Goal: Task Accomplishment & Management: Manage account settings

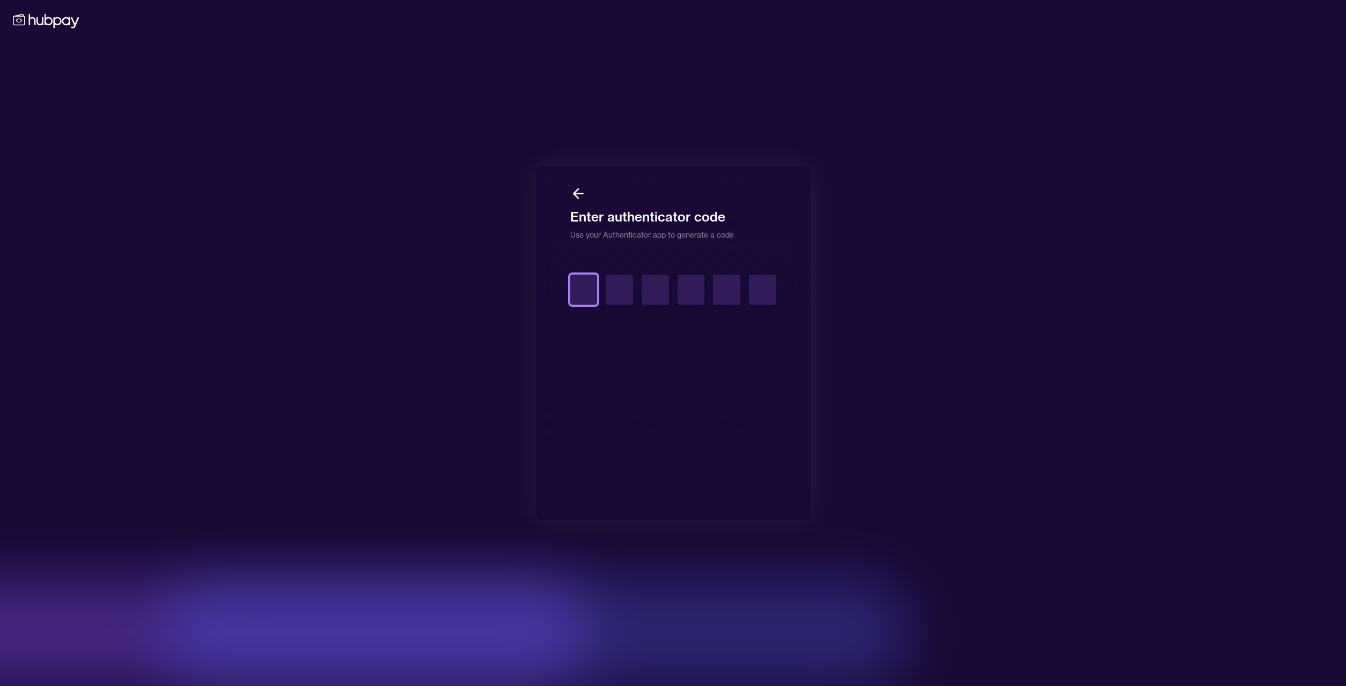
type input "*"
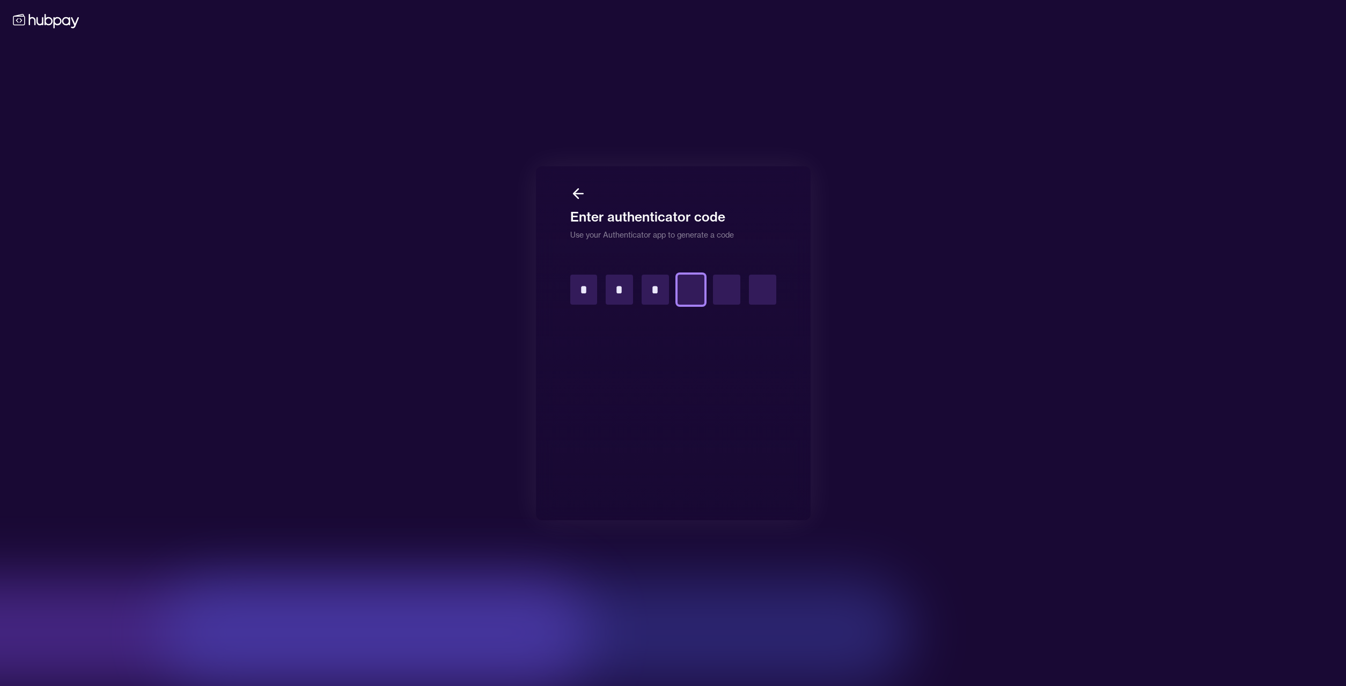
type input "*"
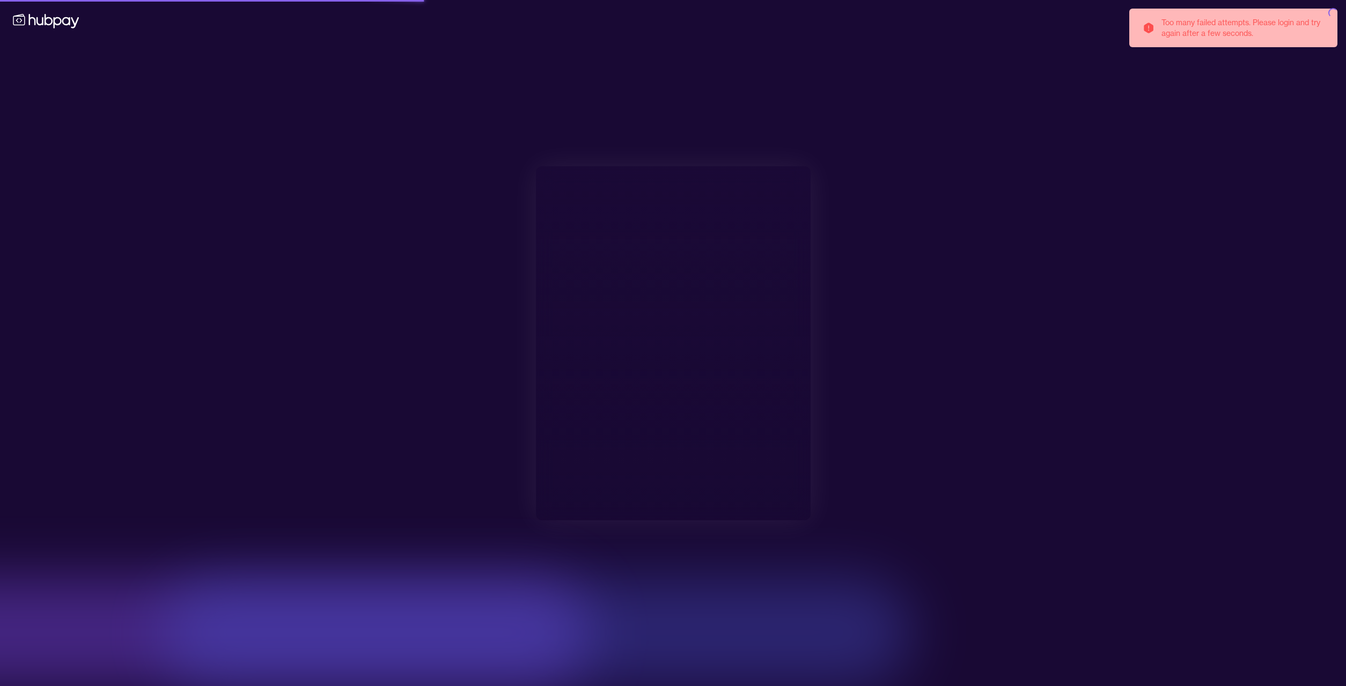
type input "**********"
